Goal: Task Accomplishment & Management: Manage account settings

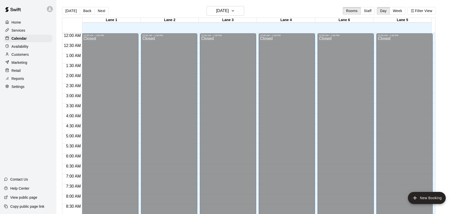
scroll to position [280, 0]
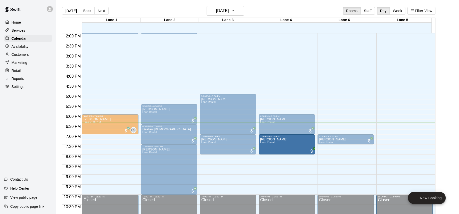
drag, startPoint x: 112, startPoint y: 137, endPoint x: 293, endPoint y: 141, distance: 180.8
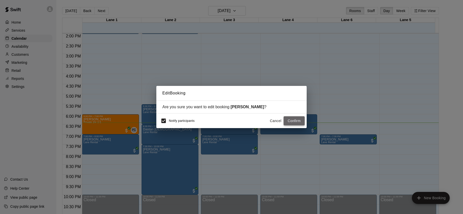
click at [294, 121] on button "Confirm" at bounding box center [294, 120] width 21 height 9
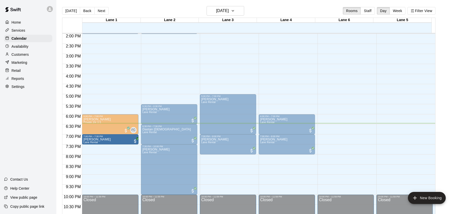
drag, startPoint x: 340, startPoint y: 140, endPoint x: 98, endPoint y: 142, distance: 242.2
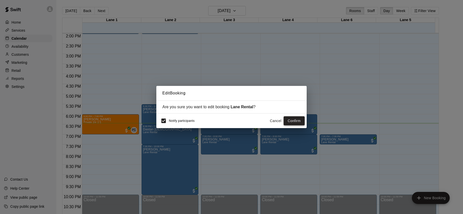
click at [301, 120] on button "Confirm" at bounding box center [294, 120] width 21 height 9
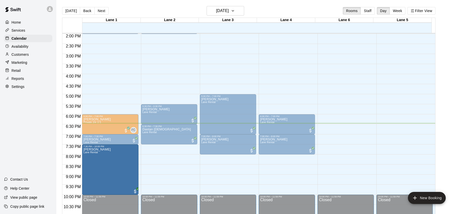
drag, startPoint x: 166, startPoint y: 163, endPoint x: 111, endPoint y: 167, distance: 55.1
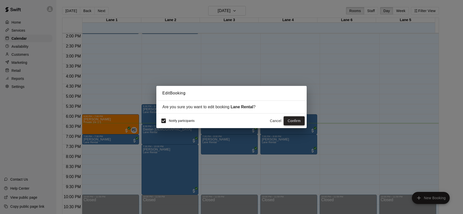
click at [298, 122] on button "Confirm" at bounding box center [294, 120] width 21 height 9
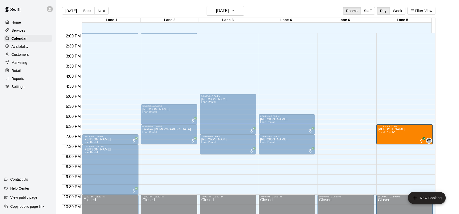
drag, startPoint x: 113, startPoint y: 120, endPoint x: 420, endPoint y: 131, distance: 307.8
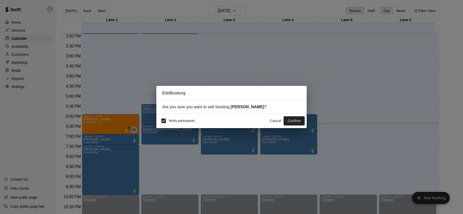
click at [277, 121] on button "Cancel" at bounding box center [276, 120] width 16 height 9
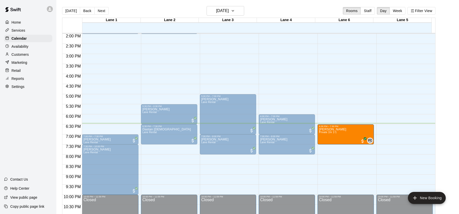
drag, startPoint x: 121, startPoint y: 121, endPoint x: 345, endPoint y: 134, distance: 224.5
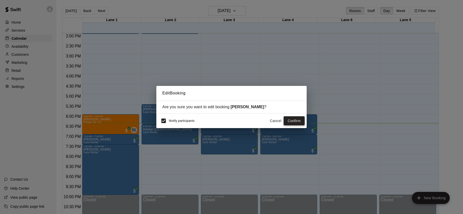
click at [294, 124] on button "Confirm" at bounding box center [294, 120] width 21 height 9
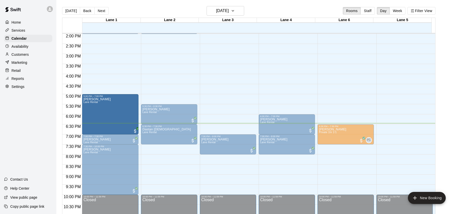
drag, startPoint x: 229, startPoint y: 116, endPoint x: 139, endPoint y: 118, distance: 89.8
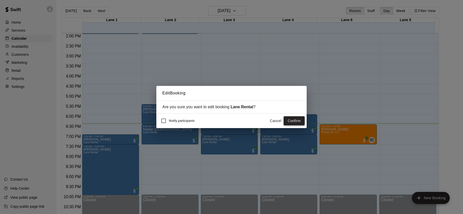
click at [290, 119] on button "Confirm" at bounding box center [294, 120] width 21 height 9
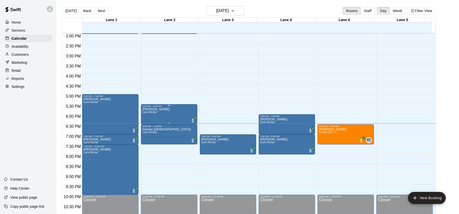
click at [181, 114] on div "[PERSON_NAME]" at bounding box center [169, 214] width 53 height 214
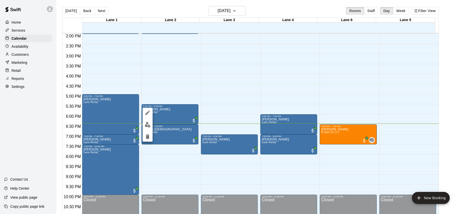
click at [212, 59] on div at bounding box center [231, 107] width 463 height 214
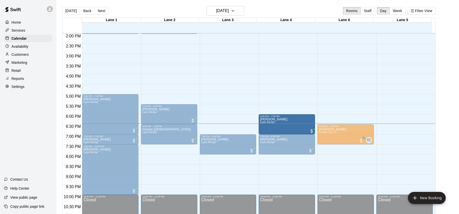
drag, startPoint x: 282, startPoint y: 119, endPoint x: 267, endPoint y: 120, distance: 14.8
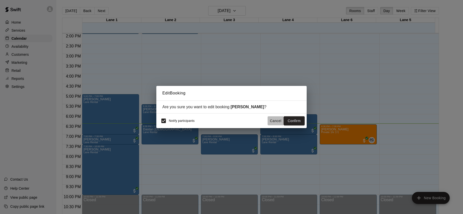
click at [277, 120] on button "Cancel" at bounding box center [276, 120] width 16 height 9
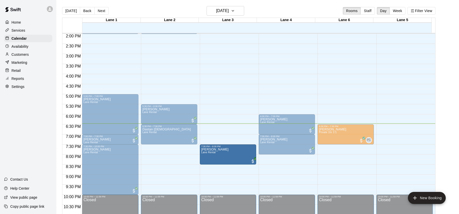
drag, startPoint x: 214, startPoint y: 145, endPoint x: 220, endPoint y: 155, distance: 11.9
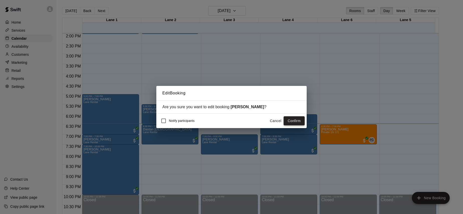
click at [296, 120] on button "Confirm" at bounding box center [294, 120] width 21 height 9
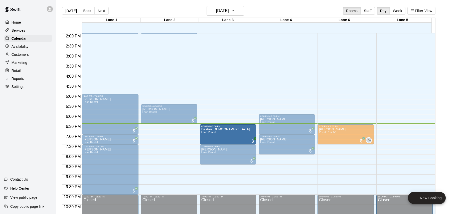
drag, startPoint x: 176, startPoint y: 132, endPoint x: 221, endPoint y: 134, distance: 44.6
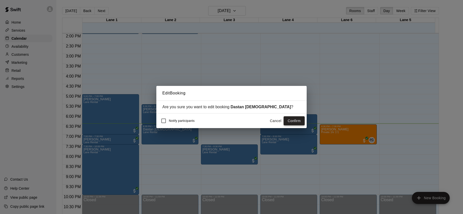
click at [288, 119] on button "Confirm" at bounding box center [294, 120] width 21 height 9
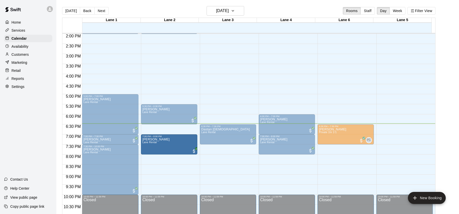
drag, startPoint x: 228, startPoint y: 150, endPoint x: 183, endPoint y: 144, distance: 44.8
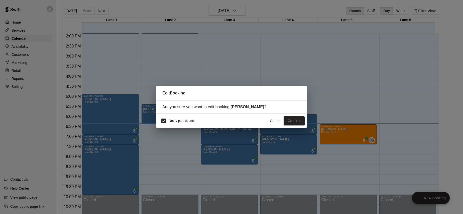
click at [169, 120] on span "Notify participants" at bounding box center [182, 121] width 26 height 4
click at [152, 121] on div "Edit Booking Are you sure you want to edit booking [PERSON_NAME] ? Notify parti…" at bounding box center [231, 107] width 463 height 214
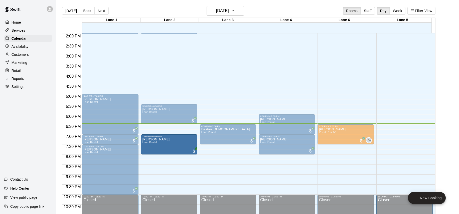
drag, startPoint x: 230, startPoint y: 153, endPoint x: 168, endPoint y: 148, distance: 62.2
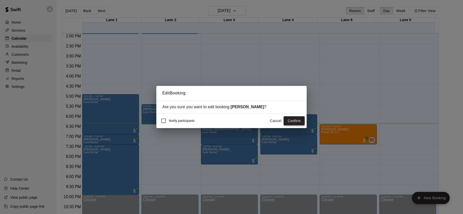
click at [289, 122] on button "Confirm" at bounding box center [294, 120] width 21 height 9
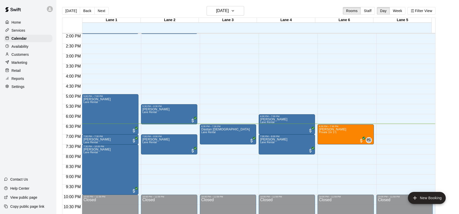
scroll to position [279, 0]
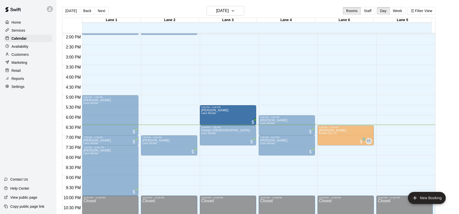
drag, startPoint x: 179, startPoint y: 113, endPoint x: 230, endPoint y: 115, distance: 50.9
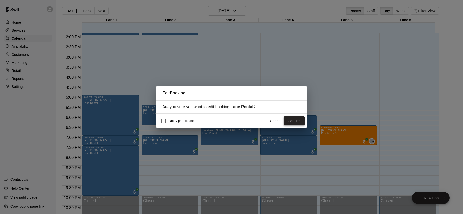
click at [301, 123] on button "Confirm" at bounding box center [294, 120] width 21 height 9
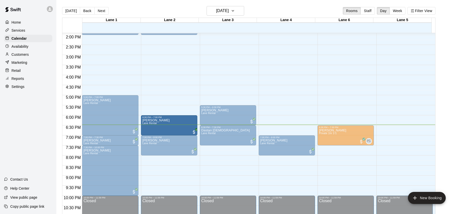
drag, startPoint x: 283, startPoint y: 123, endPoint x: 184, endPoint y: 126, distance: 98.6
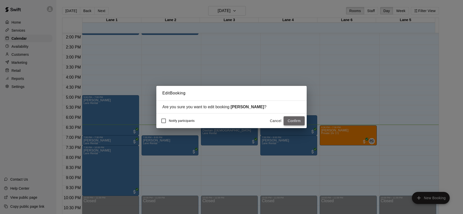
click at [294, 122] on button "Confirm" at bounding box center [294, 120] width 21 height 9
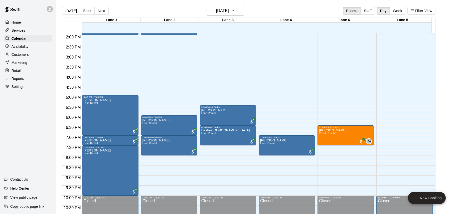
scroll to position [280, 0]
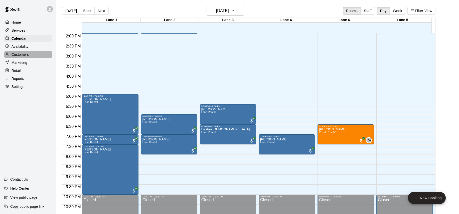
click at [22, 52] on p "Customers" at bounding box center [20, 54] width 17 height 5
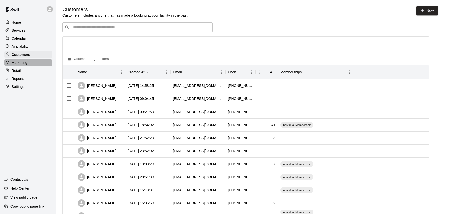
click at [16, 62] on p "Marketing" at bounding box center [20, 62] width 16 height 5
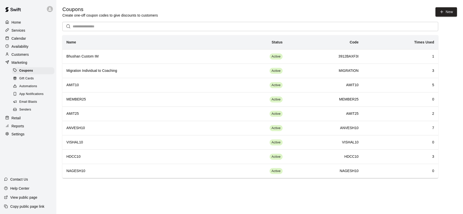
click at [17, 32] on p "Services" at bounding box center [19, 30] width 14 height 5
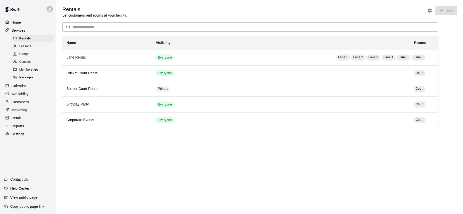
click at [22, 68] on span "Memberships" at bounding box center [28, 69] width 19 height 5
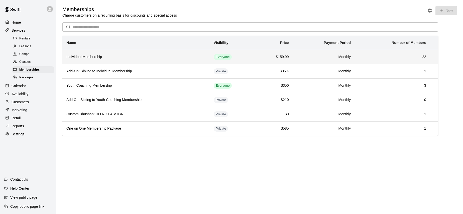
click at [103, 59] on h6 "Individual Membership" at bounding box center [135, 57] width 139 height 6
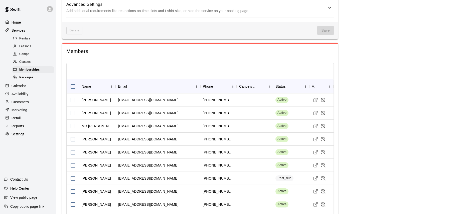
scroll to position [709, 0]
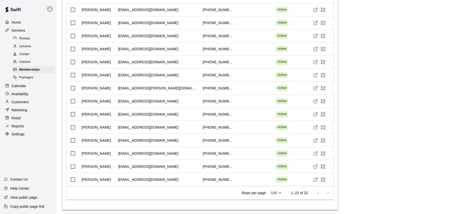
click at [16, 25] on div "Home" at bounding box center [28, 23] width 48 height 8
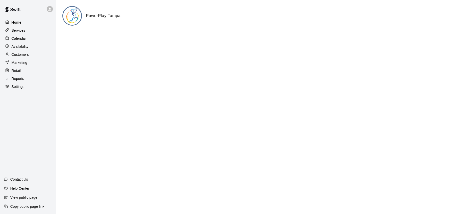
click at [28, 23] on div "Home" at bounding box center [28, 23] width 48 height 8
click at [29, 37] on div "Calendar" at bounding box center [28, 39] width 48 height 8
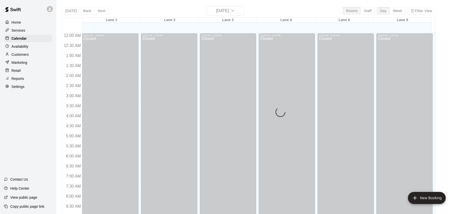
scroll to position [280, 0]
